Goal: Task Accomplishment & Management: Use online tool/utility

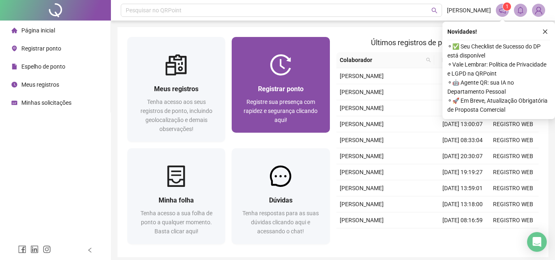
click at [291, 78] on div "Registrar ponto Registre sua presença com rapidez e segurança clicando aqui!" at bounding box center [281, 104] width 98 height 57
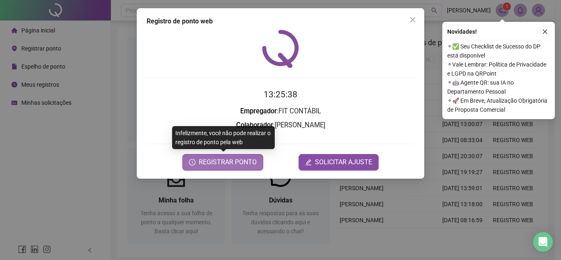
click at [243, 169] on button "REGISTRAR PONTO" at bounding box center [222, 162] width 81 height 16
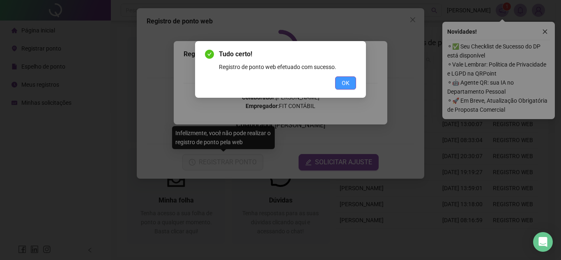
click at [337, 84] on button "OK" at bounding box center [345, 82] width 21 height 13
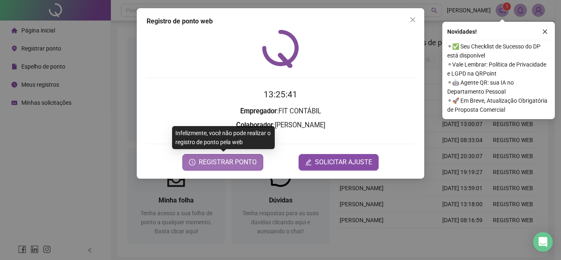
click at [235, 168] on button "REGISTRAR PONTO" at bounding box center [222, 162] width 81 height 16
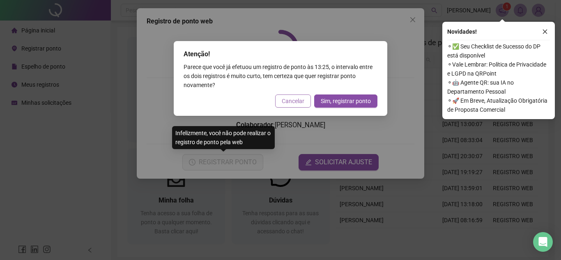
click at [296, 99] on span "Cancelar" at bounding box center [293, 100] width 23 height 9
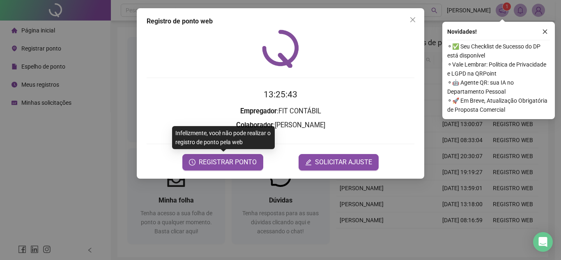
click at [407, 12] on div "Registro de ponto web 13:25:43 Empregador : FIT CONTÁBIL Colaborador : [PERSON_…" at bounding box center [280, 93] width 287 height 170
click at [410, 15] on button "Close" at bounding box center [412, 19] width 13 height 13
